Goal: Task Accomplishment & Management: Complete application form

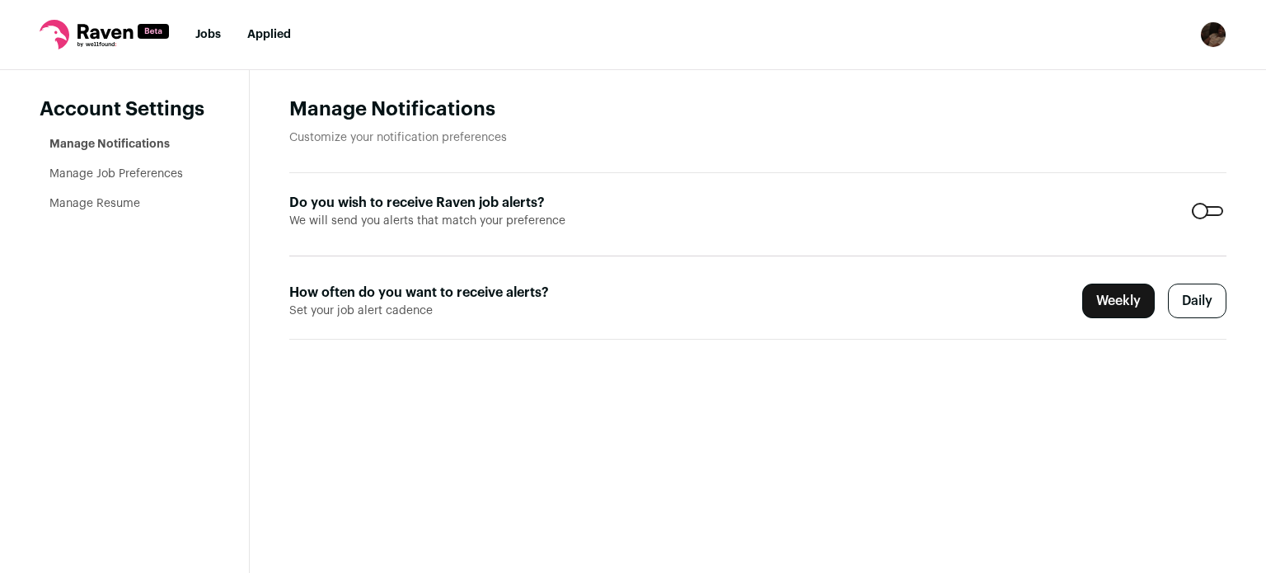
click at [1190, 299] on label "Daily" at bounding box center [1197, 300] width 59 height 35
click at [202, 36] on link "Jobs" at bounding box center [208, 35] width 26 height 12
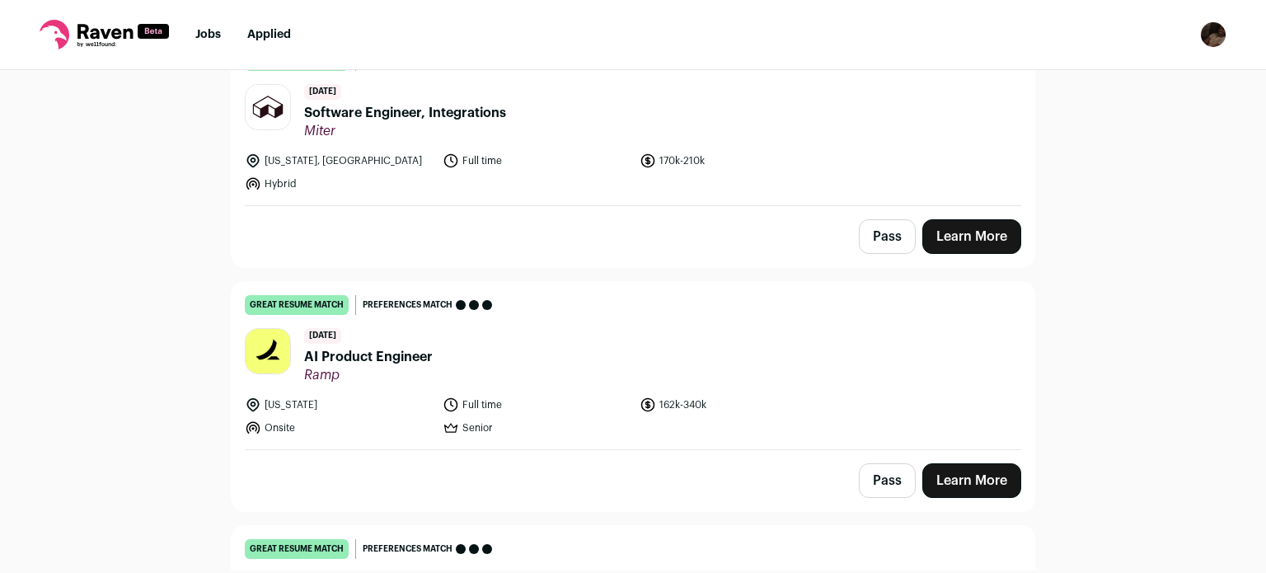
scroll to position [466, 0]
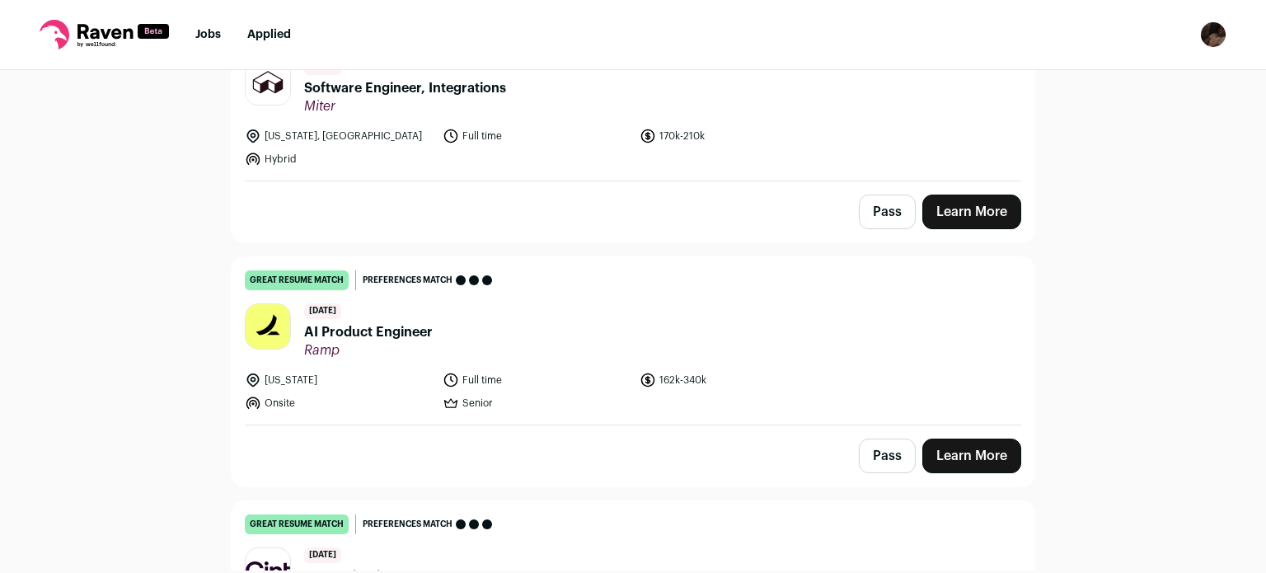
click at [974, 443] on link "Learn More" at bounding box center [971, 455] width 99 height 35
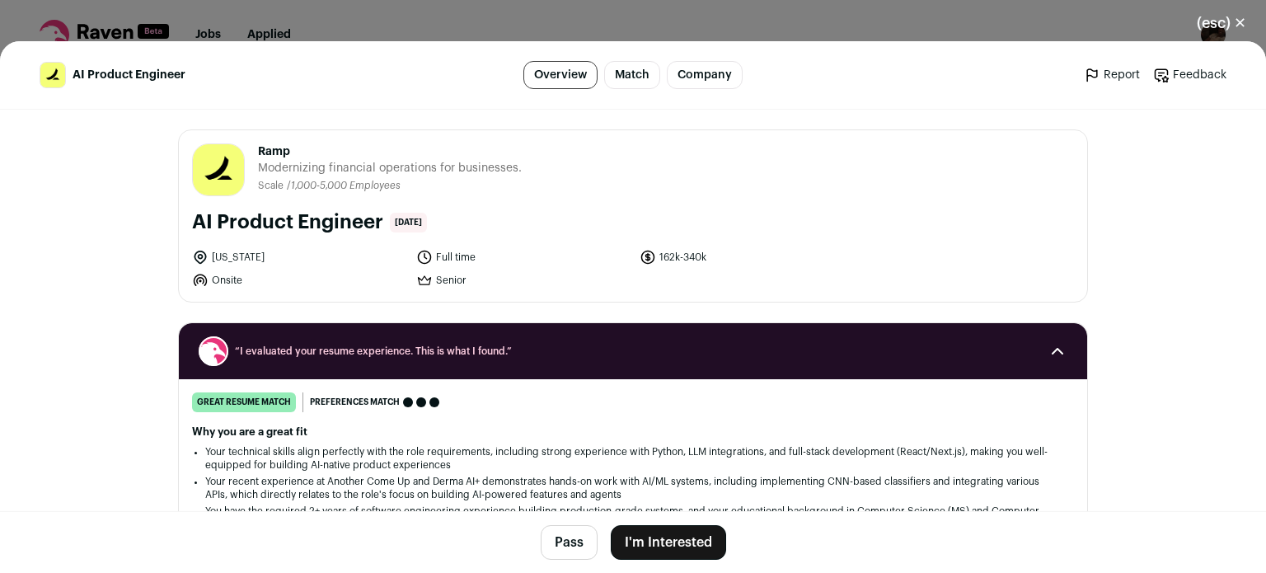
click at [659, 556] on button "I'm Interested" at bounding box center [668, 542] width 115 height 35
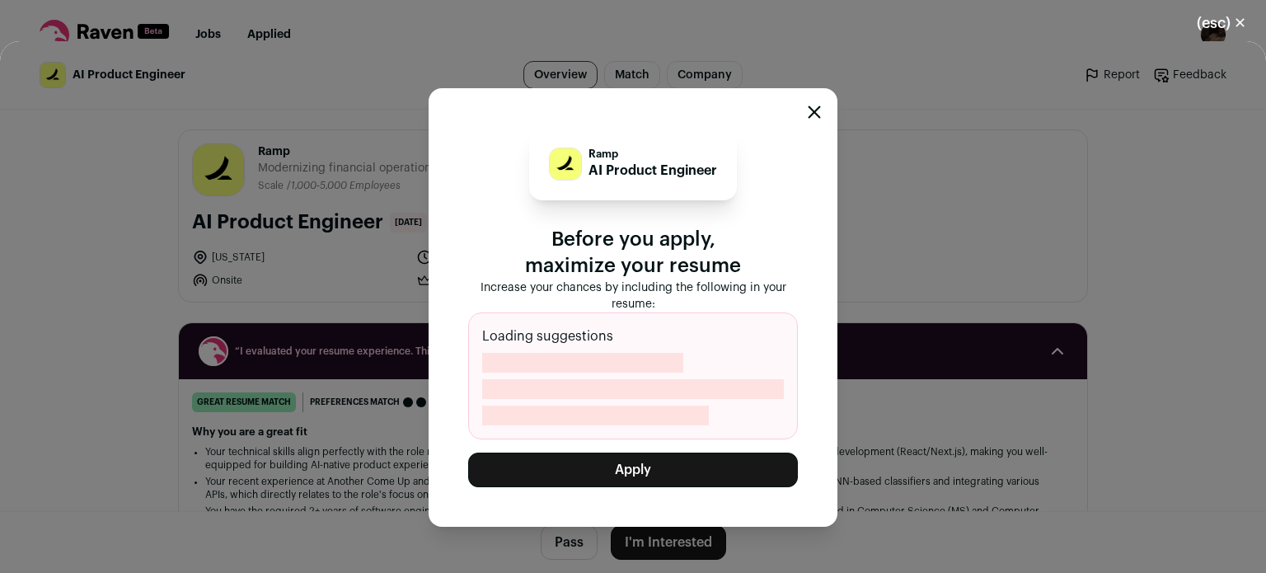
click at [602, 457] on button "Apply" at bounding box center [633, 469] width 330 height 35
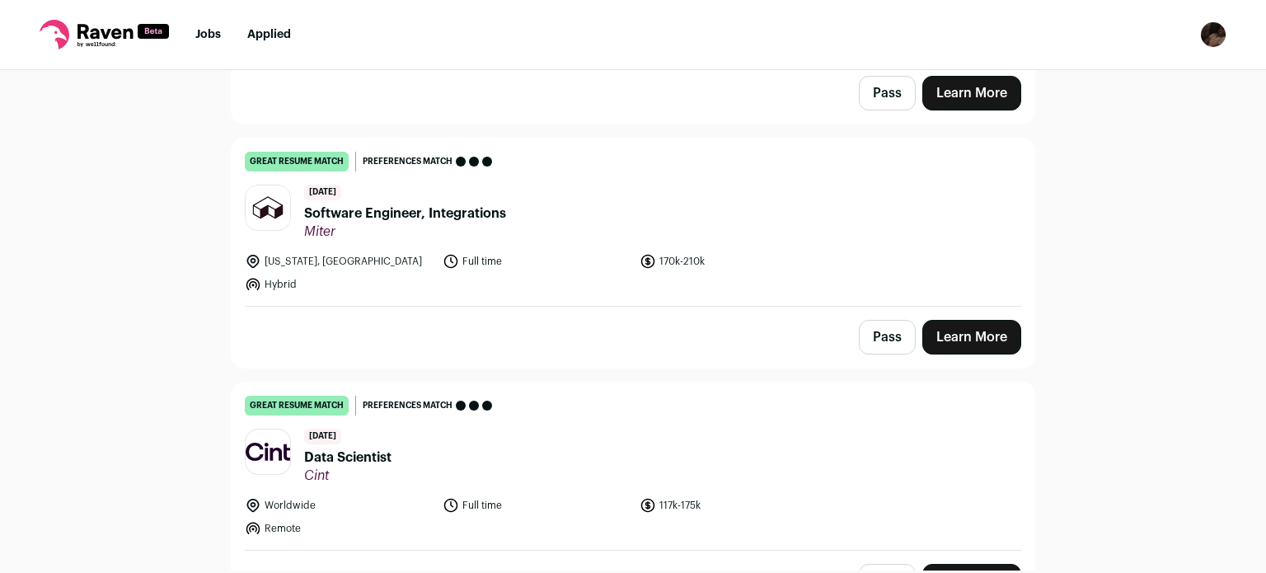
scroll to position [342, 0]
click at [954, 330] on link "Learn More" at bounding box center [971, 336] width 99 height 35
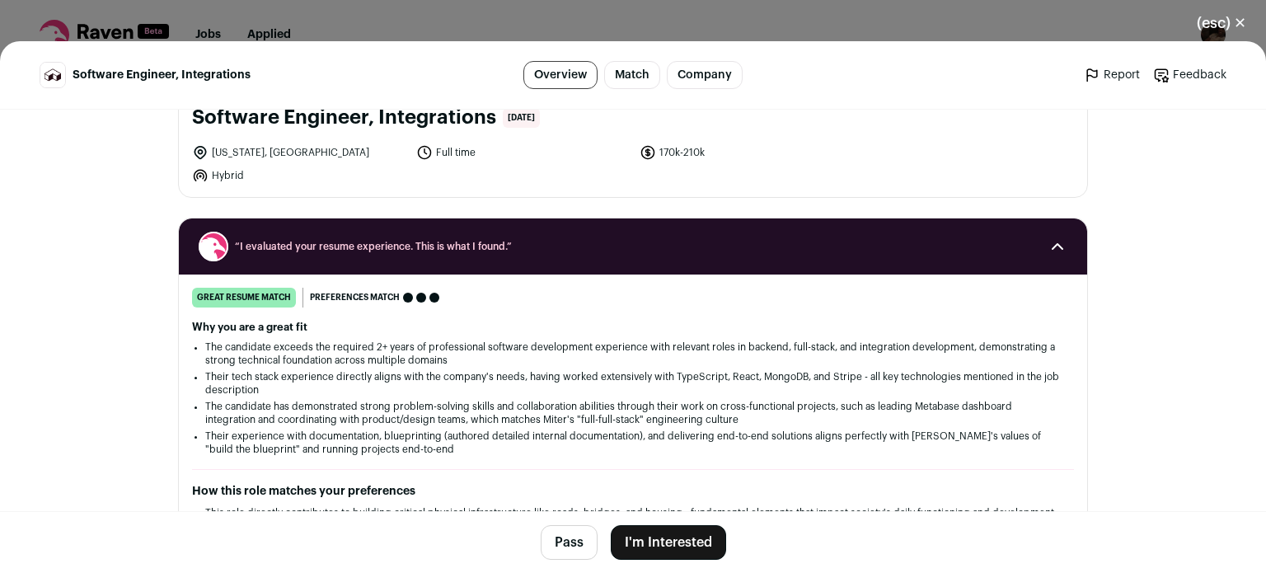
scroll to position [105, 0]
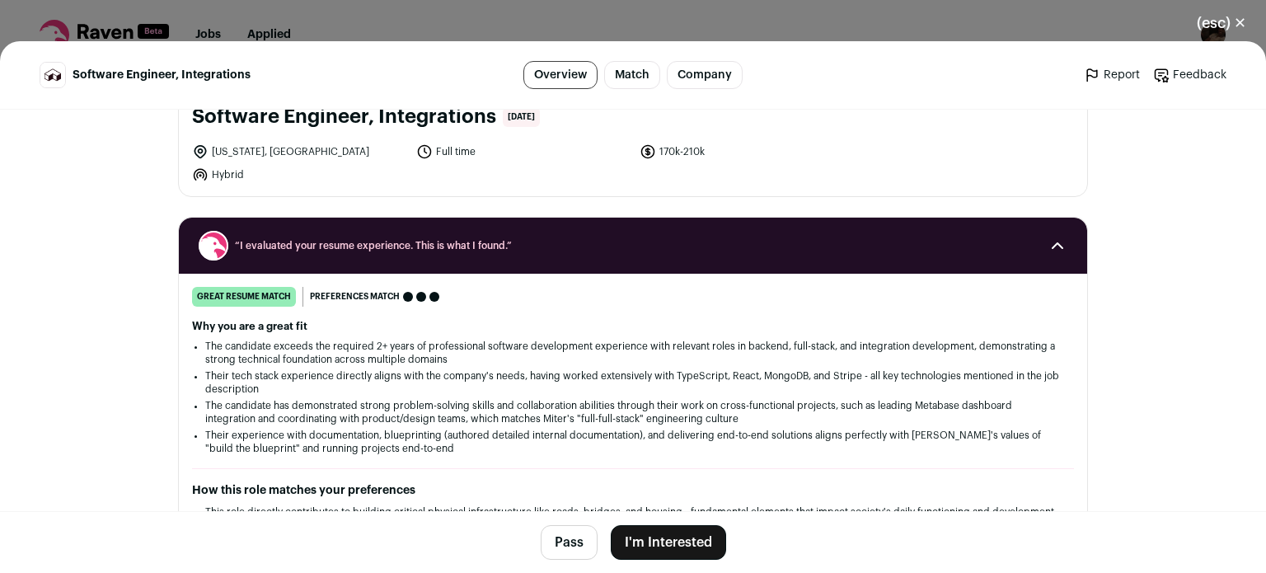
click at [661, 541] on button "I'm Interested" at bounding box center [668, 542] width 115 height 35
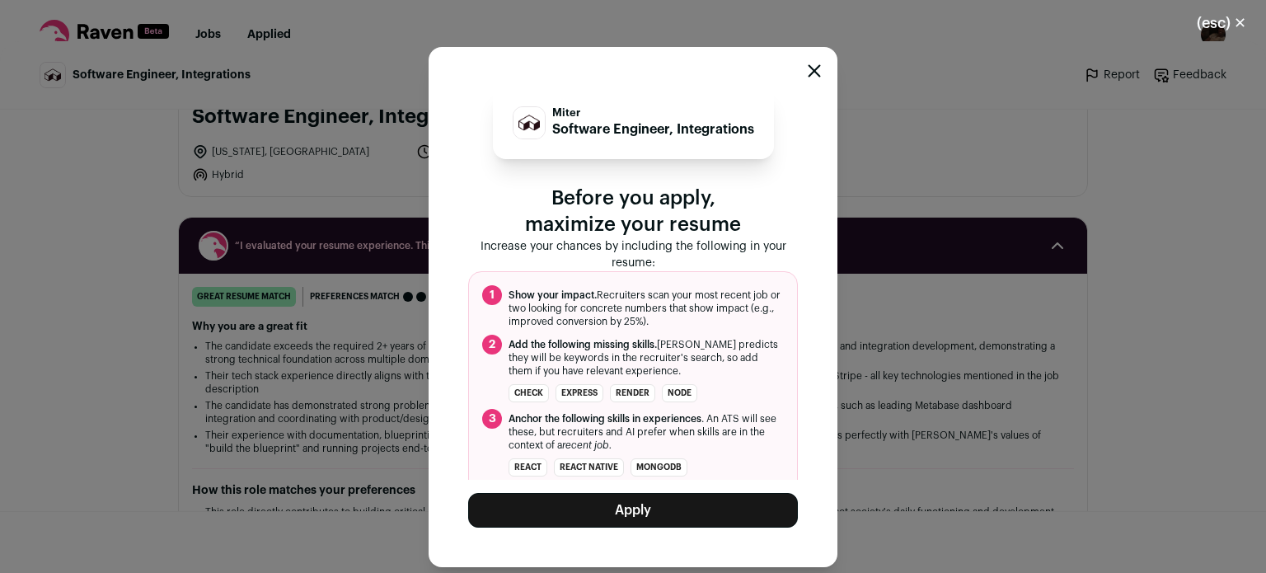
click at [610, 507] on button "Apply" at bounding box center [633, 510] width 330 height 35
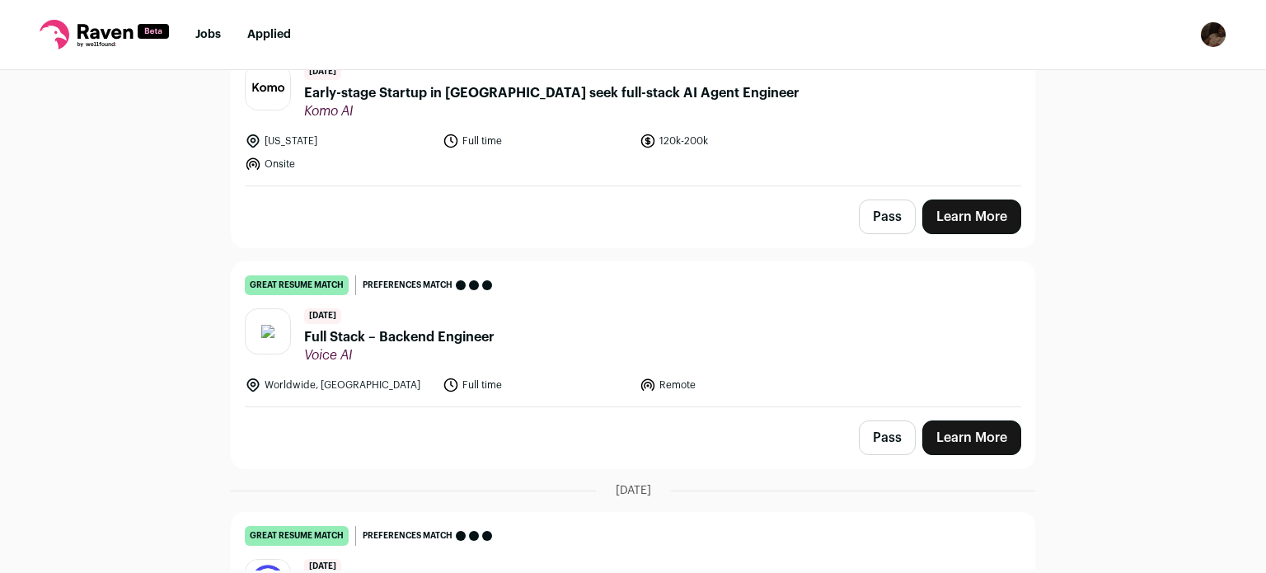
scroll to position [1666, 0]
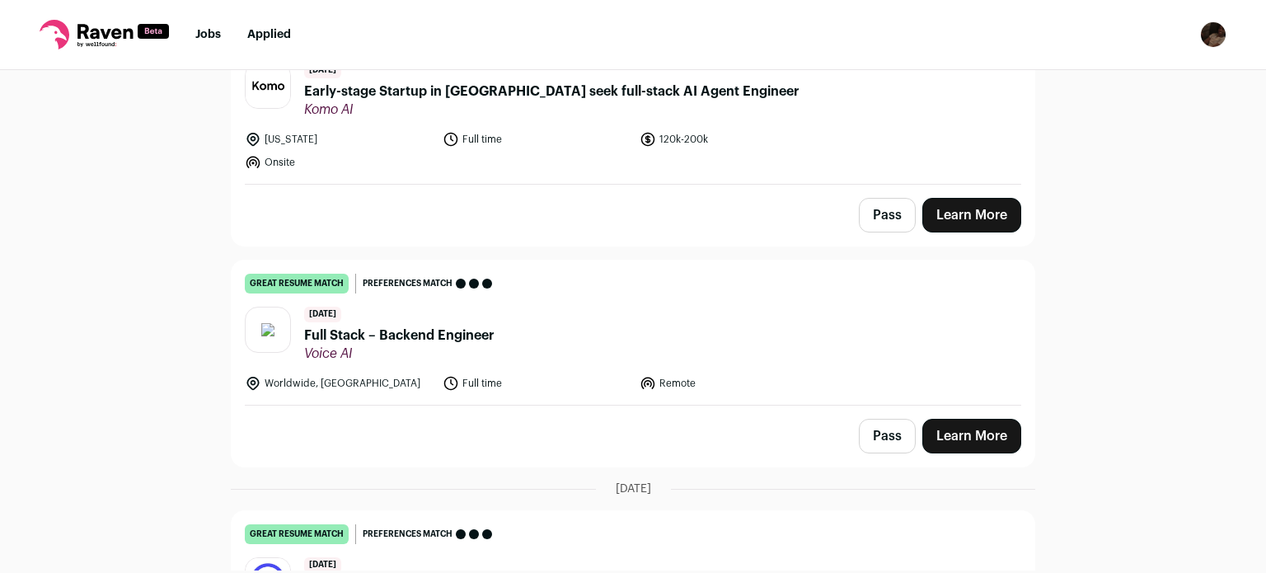
click at [601, 144] on ul "[US_STATE] Full time 120k-200k Onsite" at bounding box center [536, 151] width 583 height 40
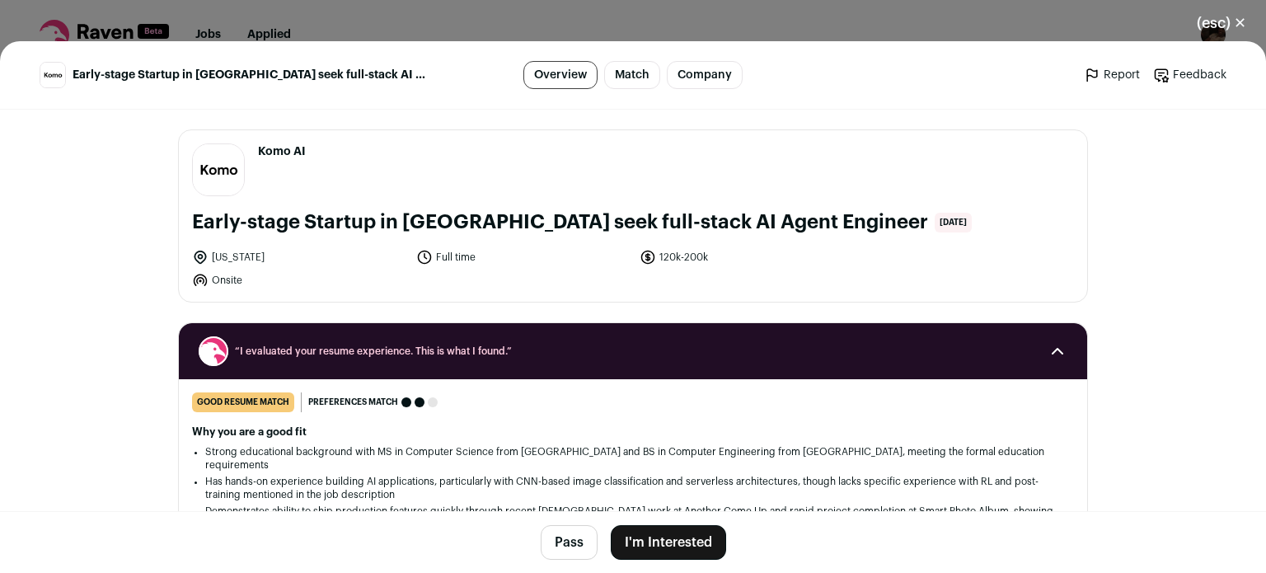
click at [670, 523] on footer "Pass I'm Interested" at bounding box center [633, 542] width 1266 height 62
click at [669, 533] on button "I'm Interested" at bounding box center [668, 542] width 115 height 35
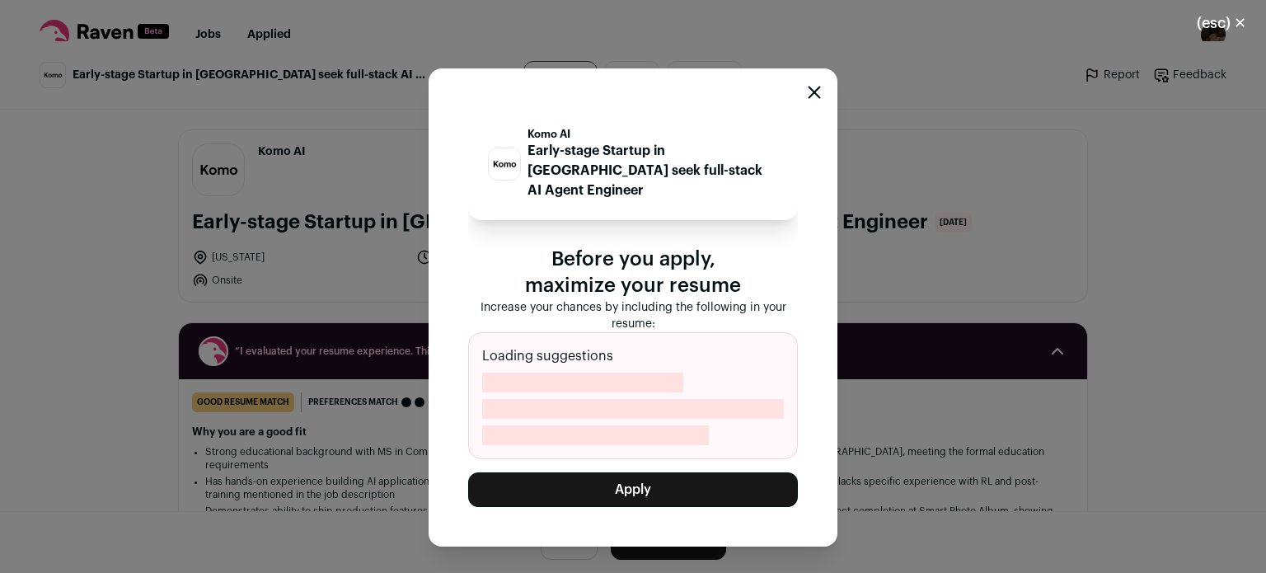
click at [636, 484] on button "Apply" at bounding box center [633, 489] width 330 height 35
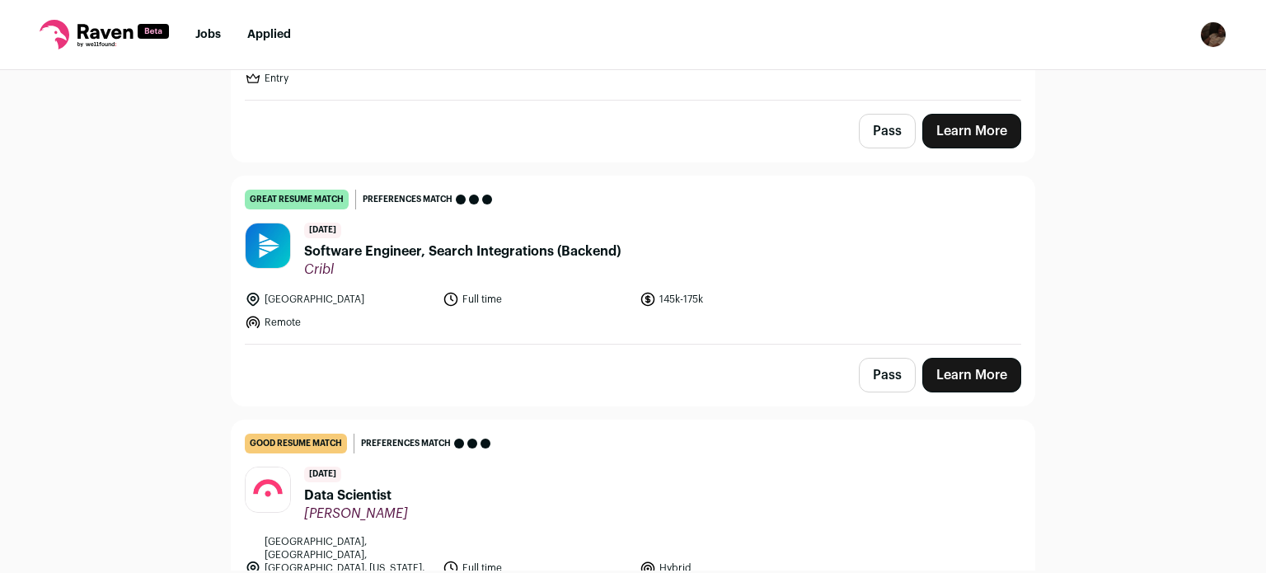
scroll to position [3949, 0]
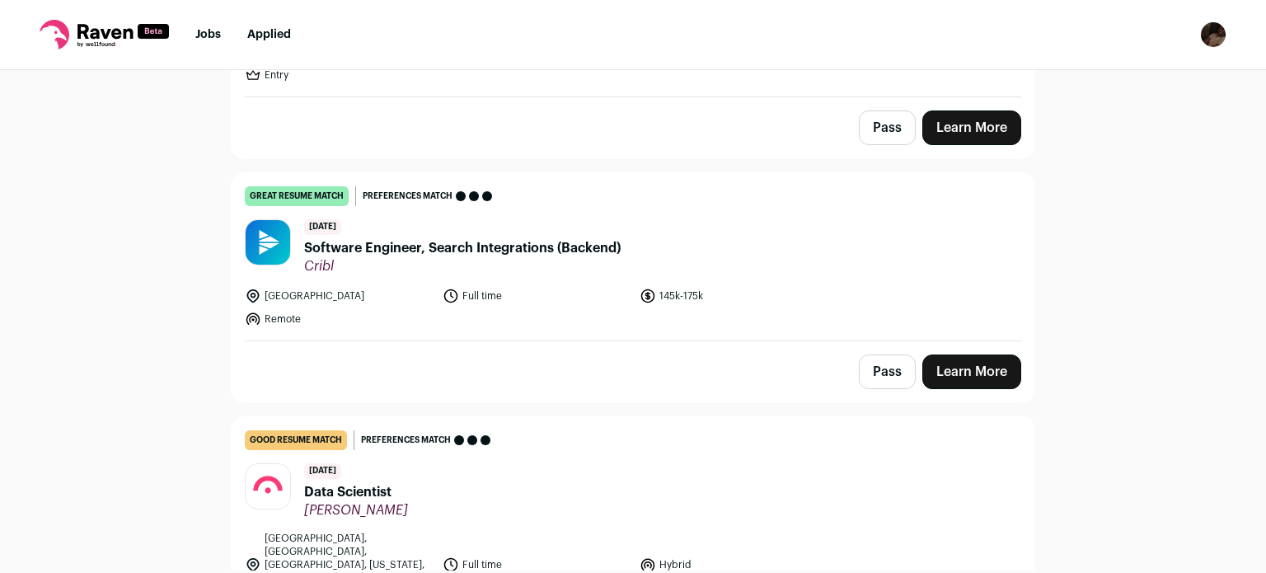
click at [363, 238] on span "Software Engineer, Search Integrations (Backend)" at bounding box center [462, 248] width 316 height 20
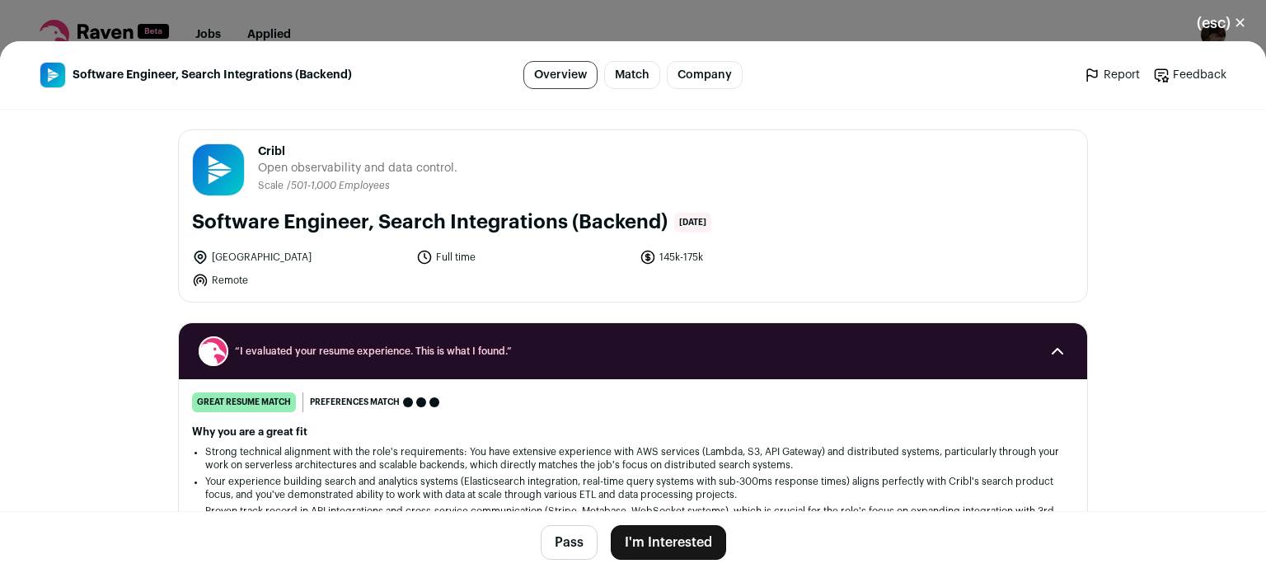
click at [656, 531] on button "I'm Interested" at bounding box center [668, 542] width 115 height 35
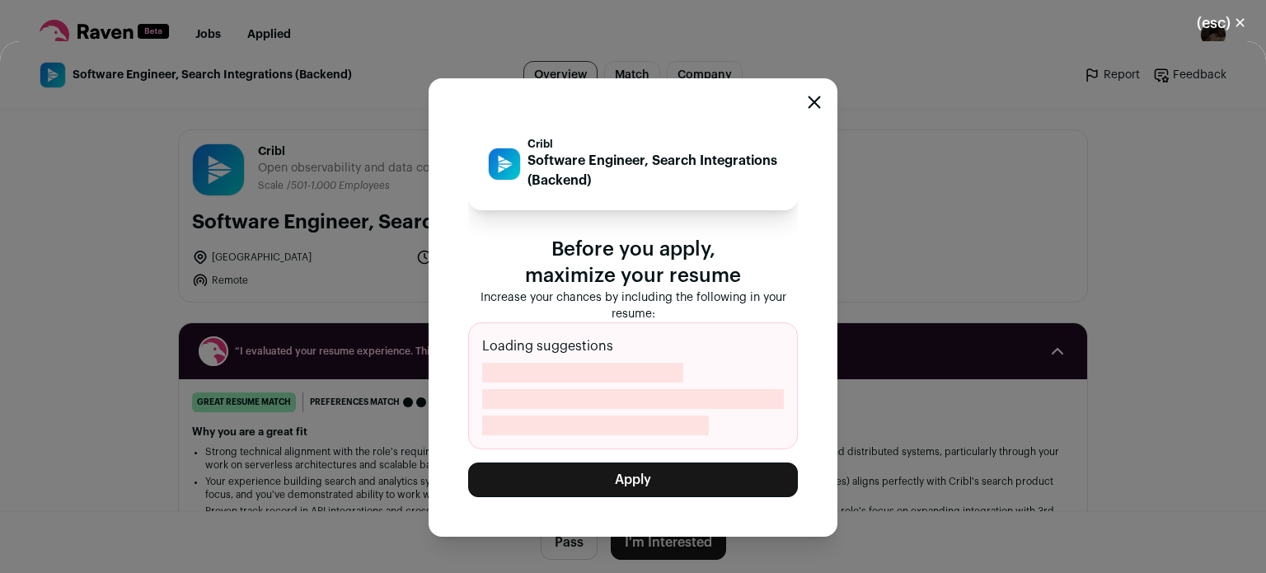
click at [651, 492] on button "Apply" at bounding box center [633, 479] width 330 height 35
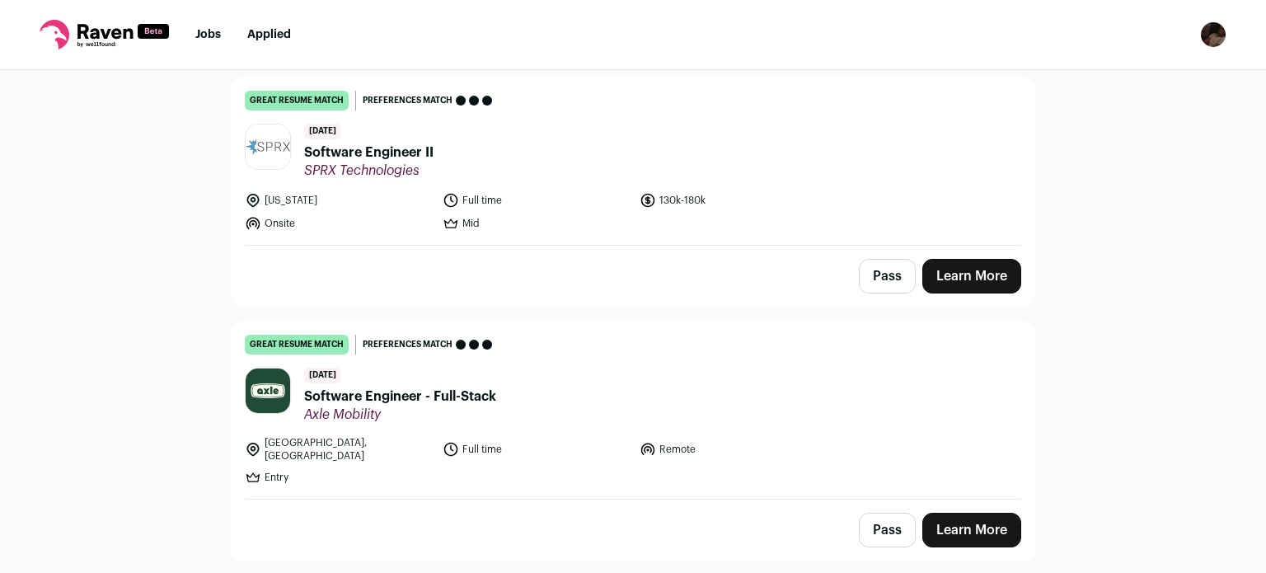
scroll to position [4538, 0]
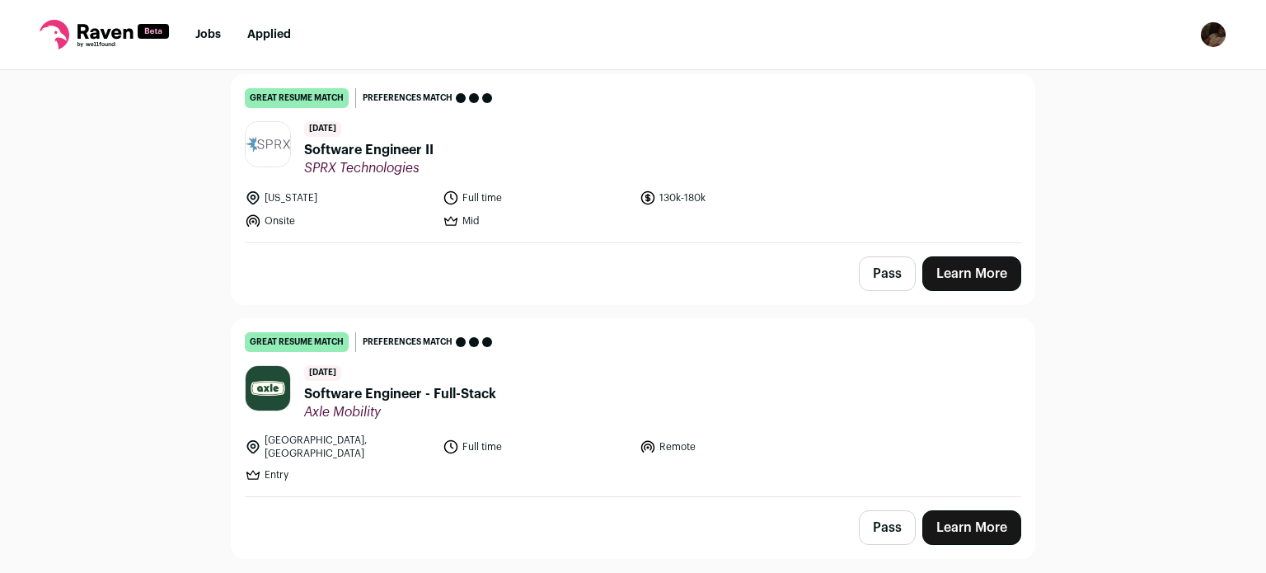
click at [443, 365] on div "[DATE] Software Engineer - Full-Stack Axle Mobility" at bounding box center [400, 392] width 192 height 55
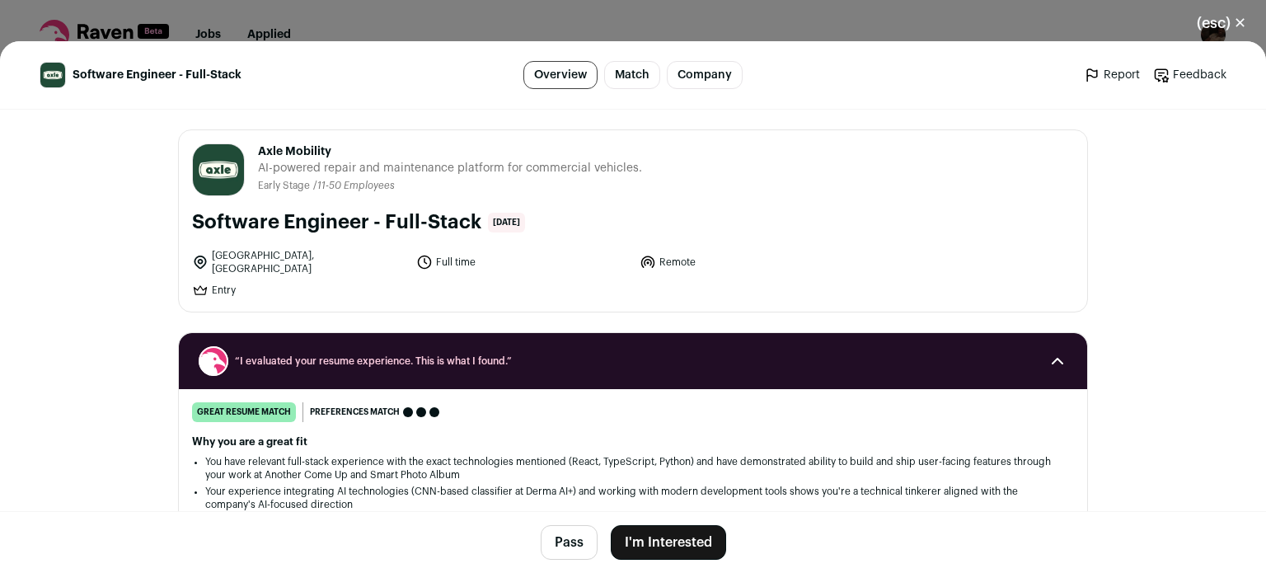
click at [644, 539] on button "I'm Interested" at bounding box center [668, 542] width 115 height 35
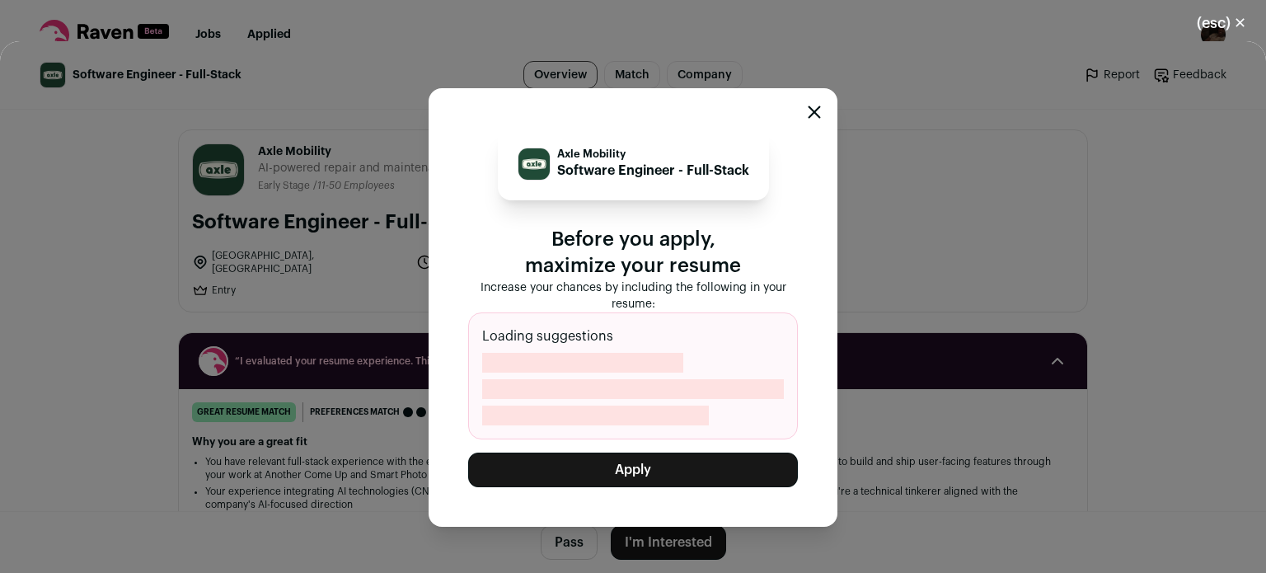
click at [574, 466] on button "Apply" at bounding box center [633, 469] width 330 height 35
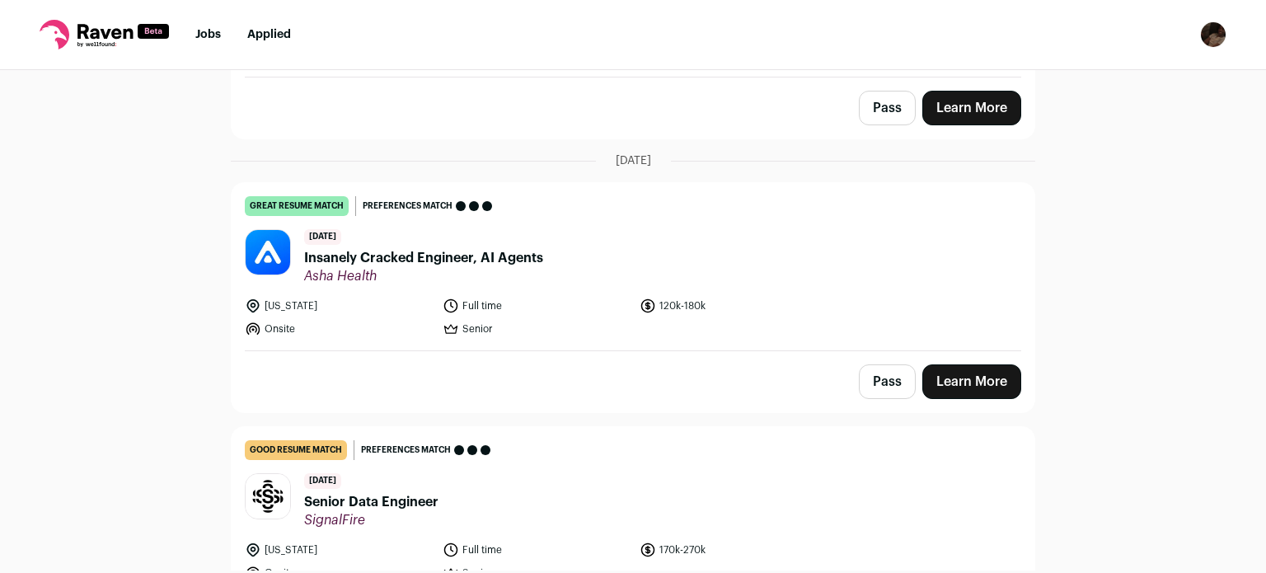
scroll to position [6444, 0]
click at [465, 248] on span "Insanely Cracked Engineer, AI Agents" at bounding box center [423, 258] width 239 height 20
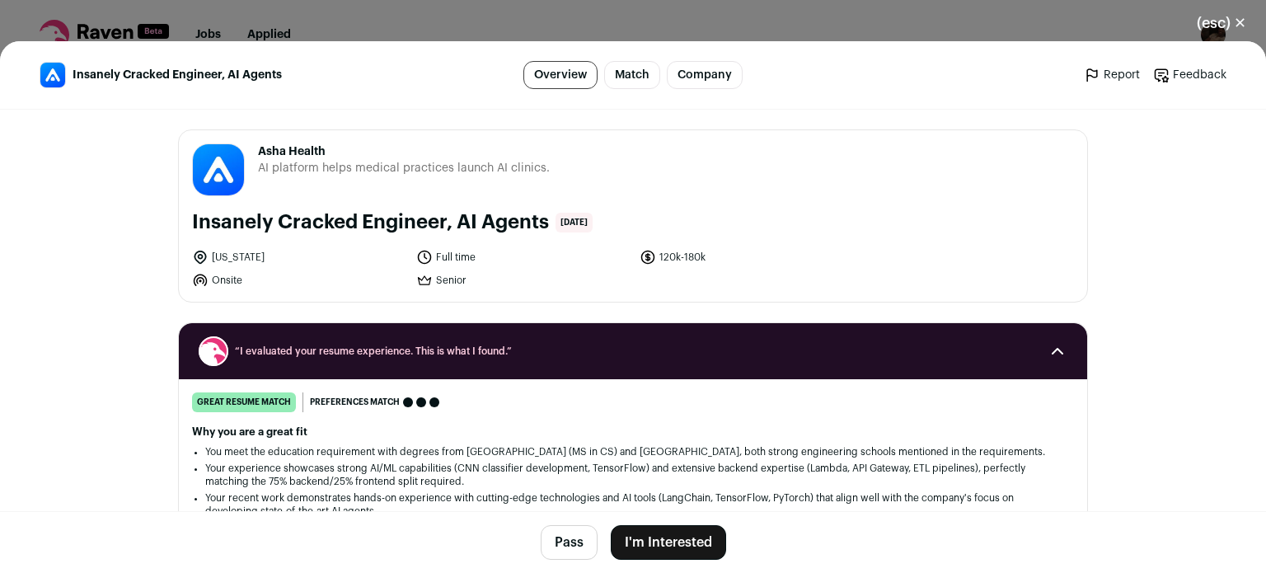
click at [700, 550] on button "I'm Interested" at bounding box center [668, 542] width 115 height 35
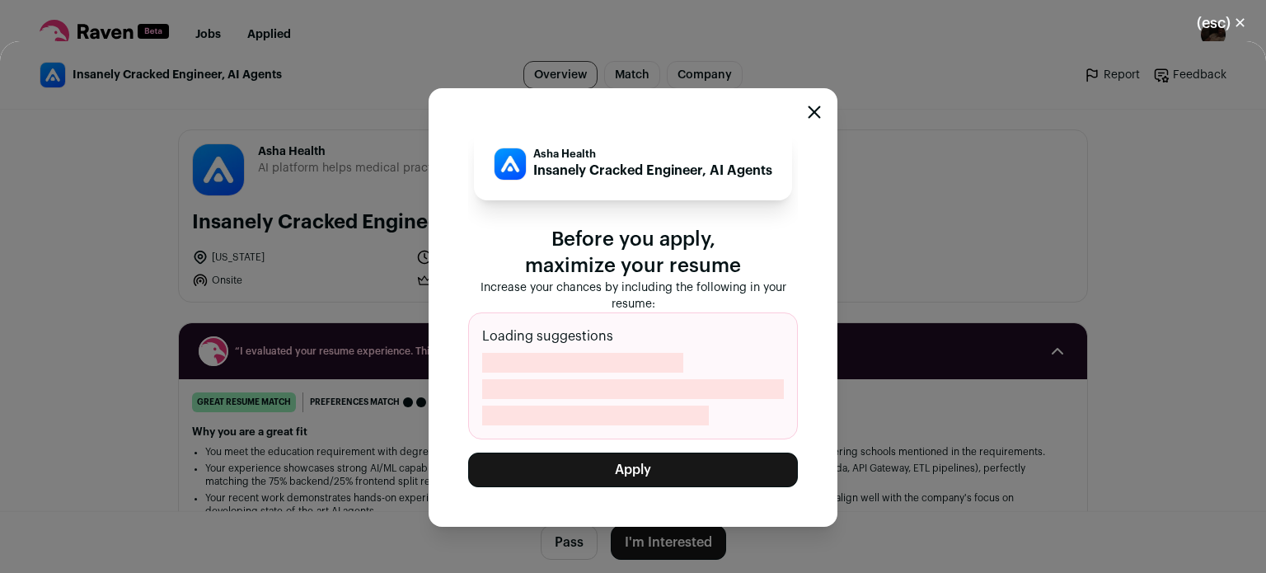
click at [623, 466] on button "Apply" at bounding box center [633, 469] width 330 height 35
